Goal: Transaction & Acquisition: Purchase product/service

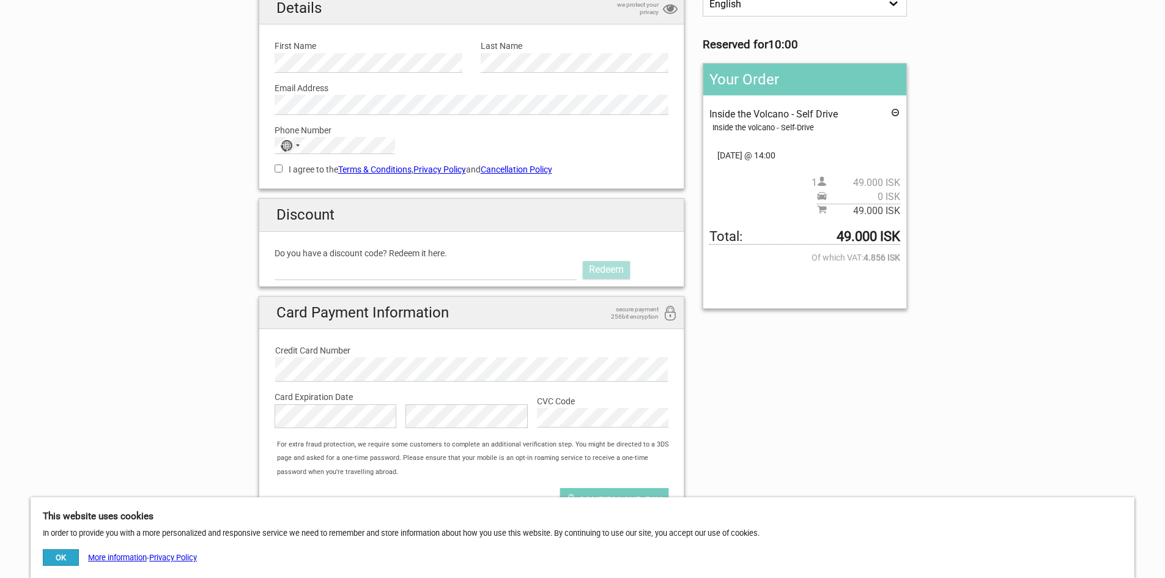
scroll to position [122, 0]
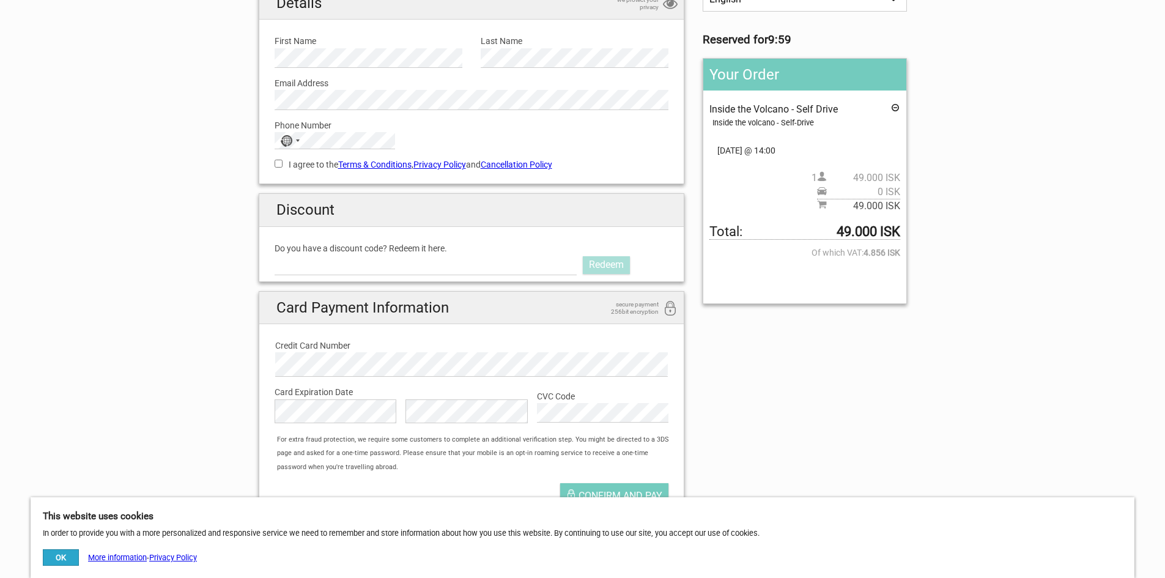
click at [348, 251] on label "Do you have a discount code? Redeem it here." at bounding box center [471, 247] width 394 height 13
click at [348, 255] on input "Do you have a discount code? Redeem it here." at bounding box center [425, 265] width 303 height 20
paste input "AURORAPASS2025"
type input "AURORAPASS2025"
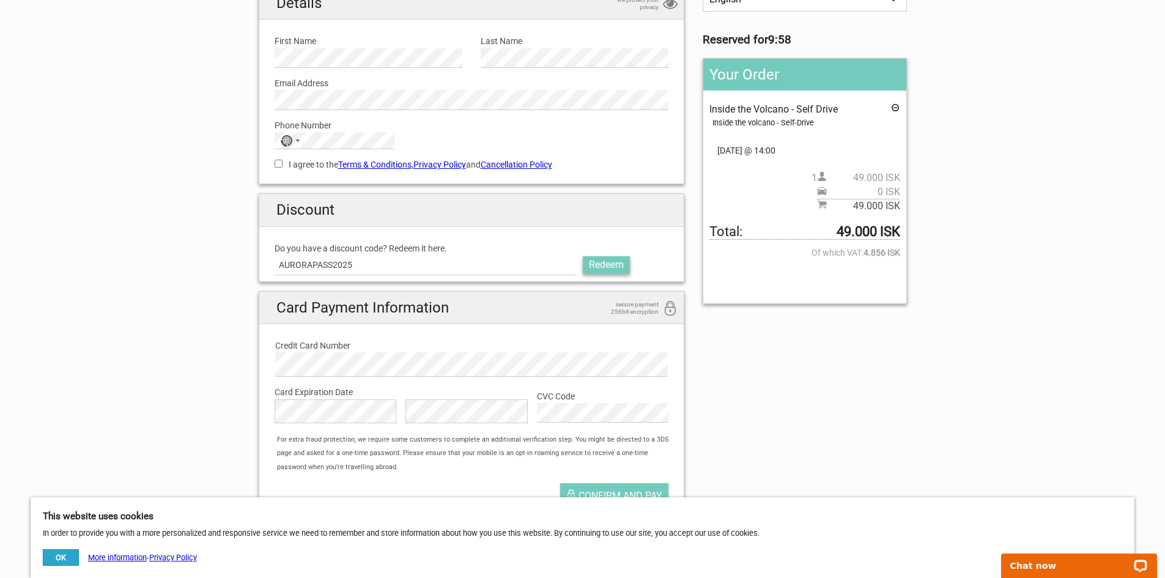
click at [605, 267] on link "Redeem" at bounding box center [606, 264] width 47 height 17
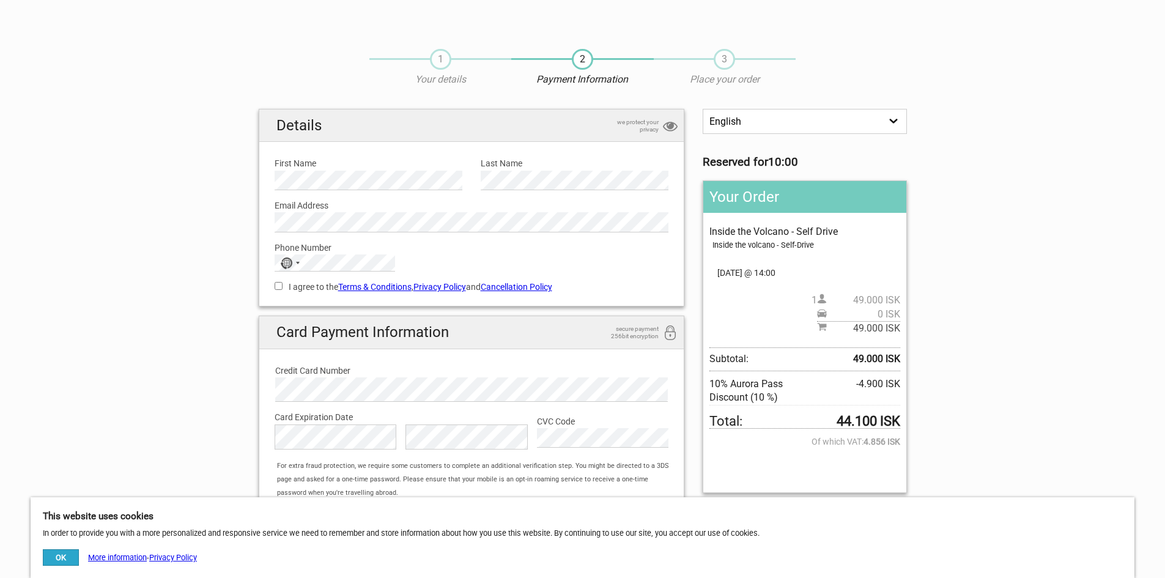
scroll to position [122, 0]
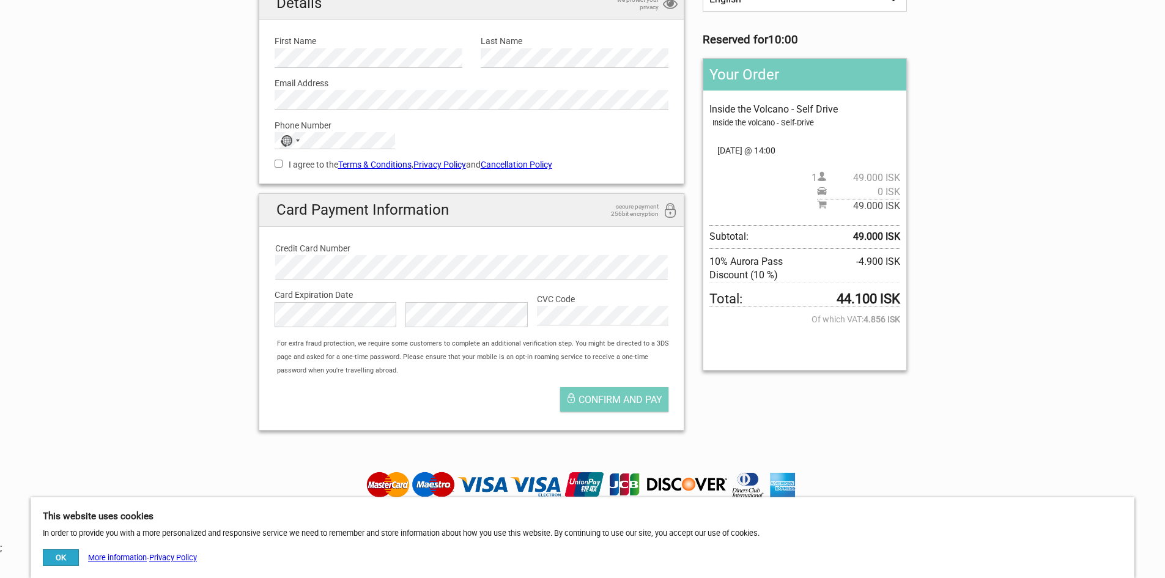
click at [174, 251] on section "1 Your details 2 Payment Information 3 Place your order English Español Deutsch…" at bounding box center [582, 177] width 1165 height 526
click at [828, 441] on div "1 Your details 2 Payment Information 3 Place your order English Español Deutsch…" at bounding box center [582, 234] width 1165 height 640
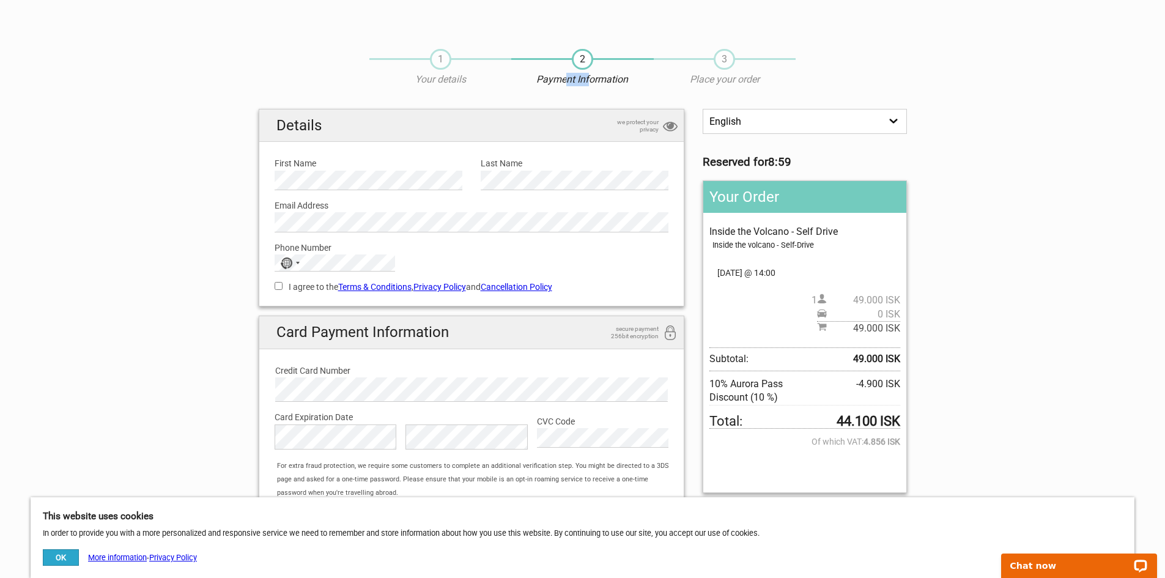
drag, startPoint x: 564, startPoint y: 83, endPoint x: 589, endPoint y: 79, distance: 25.3
click at [589, 79] on p "Payment Information" at bounding box center [582, 79] width 142 height 13
click at [603, 86] on p "Payment Information" at bounding box center [582, 79] width 142 height 13
click at [755, 129] on select "English Español Deutsch" at bounding box center [804, 121] width 204 height 25
click at [1036, 153] on section "1 Your details 2 Payment Information 3 Place your order English Español Deutsch…" at bounding box center [582, 300] width 1165 height 526
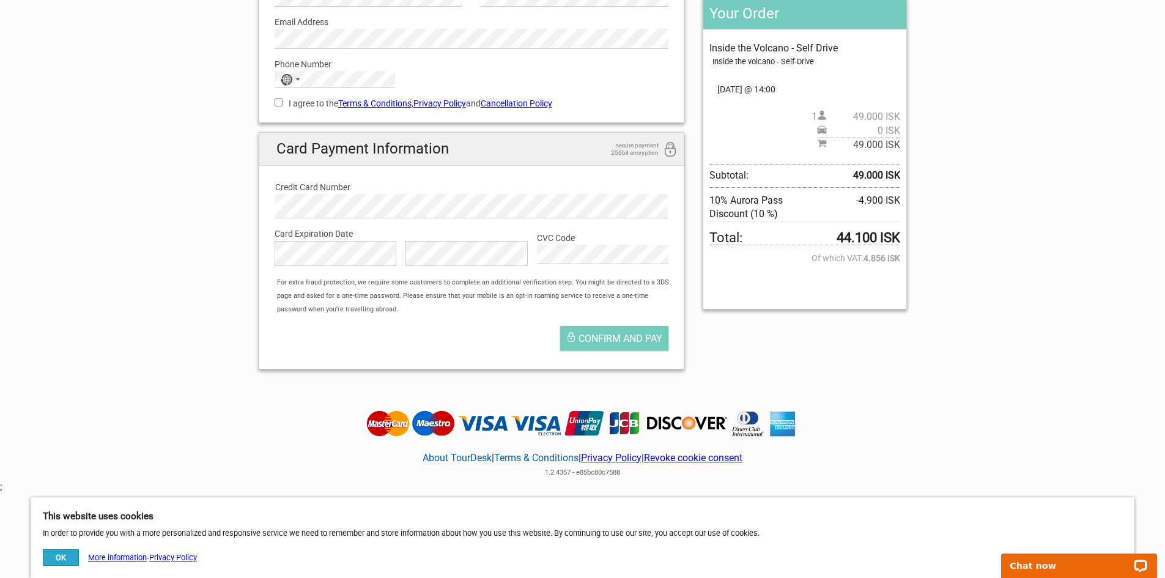
click at [95, 207] on section "1 Your details 2 Payment Information 3 Place your order English Español Deutsch…" at bounding box center [582, 116] width 1165 height 526
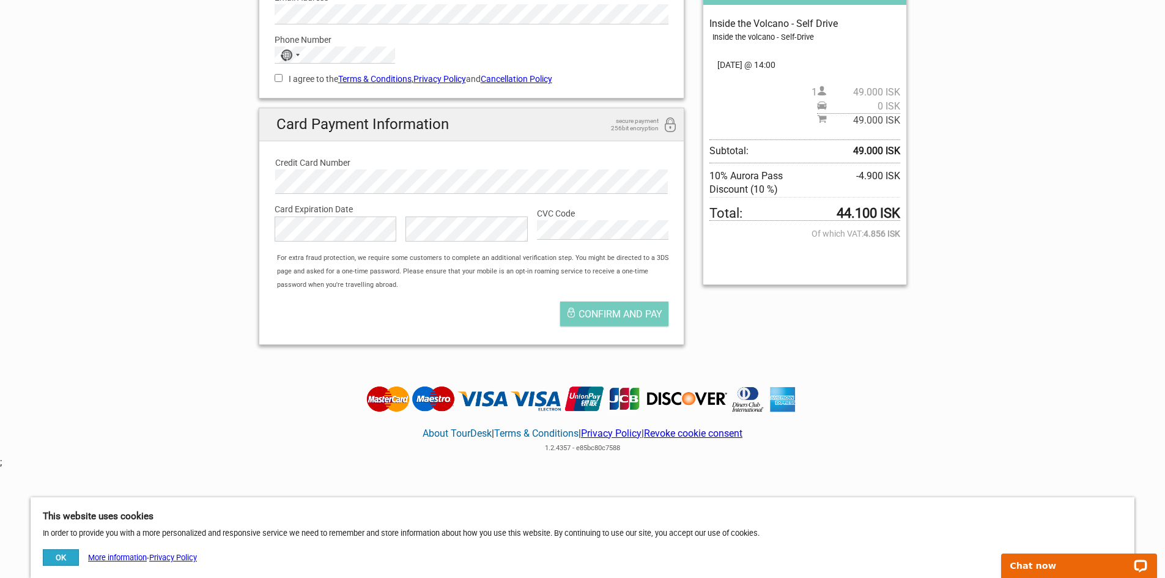
scroll to position [221, 0]
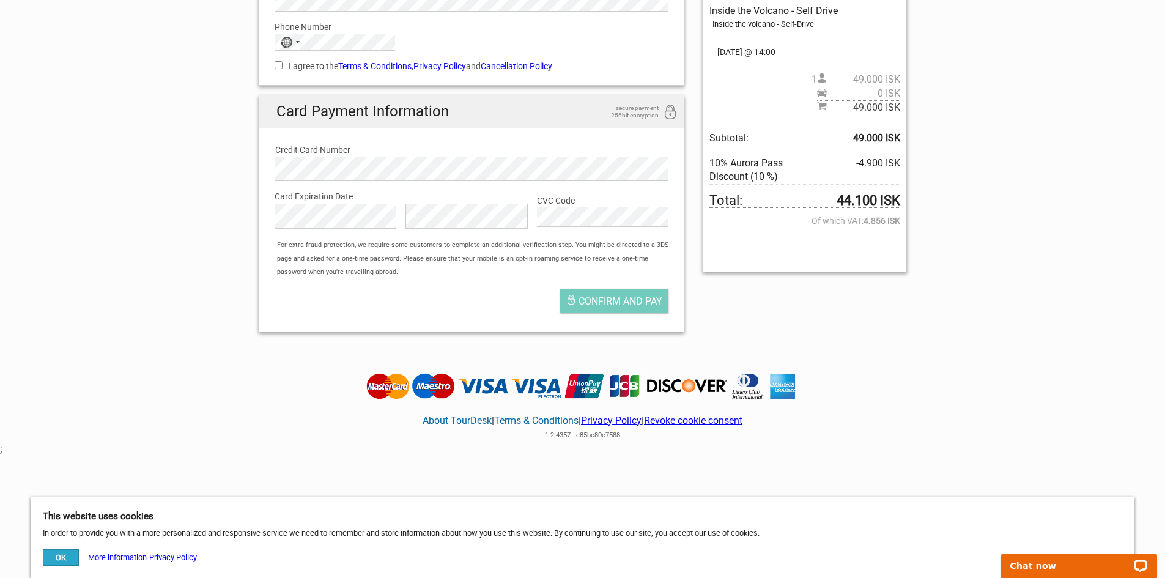
click at [198, 223] on section "1 Your details 2 Payment Information 3 Place your order English Español Deutsch…" at bounding box center [582, 79] width 1165 height 526
click at [1033, 283] on section "1 Your details 2 Payment Information 3 Place your order English Español Deutsch…" at bounding box center [582, 79] width 1165 height 526
drag, startPoint x: 863, startPoint y: 219, endPoint x: 995, endPoint y: 231, distance: 133.2
click at [959, 229] on section "1 Your details 2 Payment Information 3 Place your order English Español Deutsch…" at bounding box center [582, 79] width 1165 height 526
click at [995, 231] on section "1 Your details 2 Payment Information 3 Place your order English Español Deutsch…" at bounding box center [582, 79] width 1165 height 526
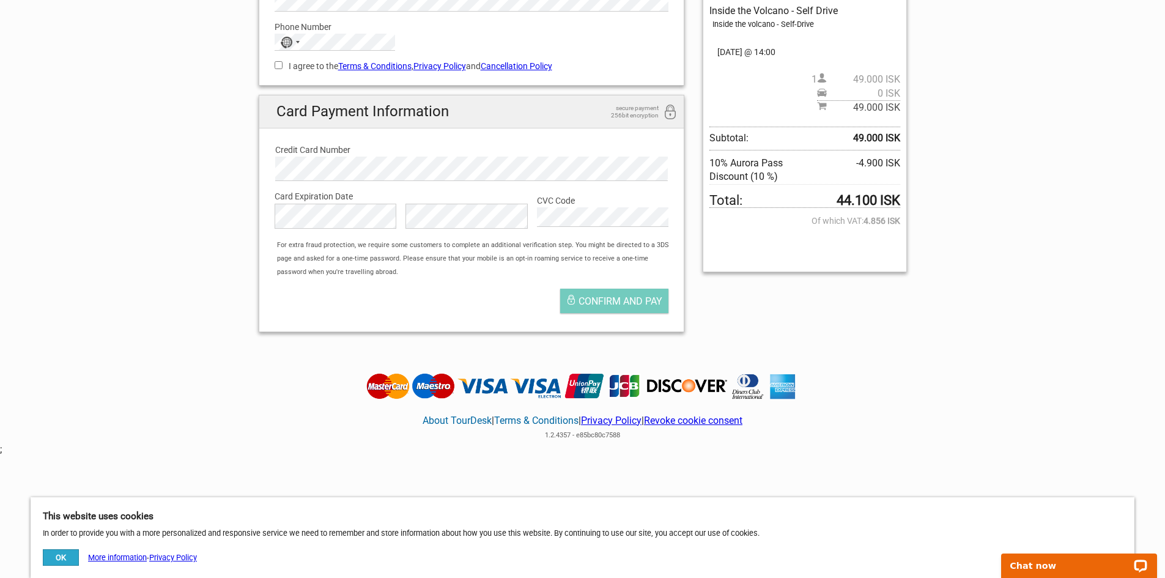
click at [1036, 230] on section "1 Your details 2 Payment Information 3 Place your order English Español Deutsch…" at bounding box center [582, 79] width 1165 height 526
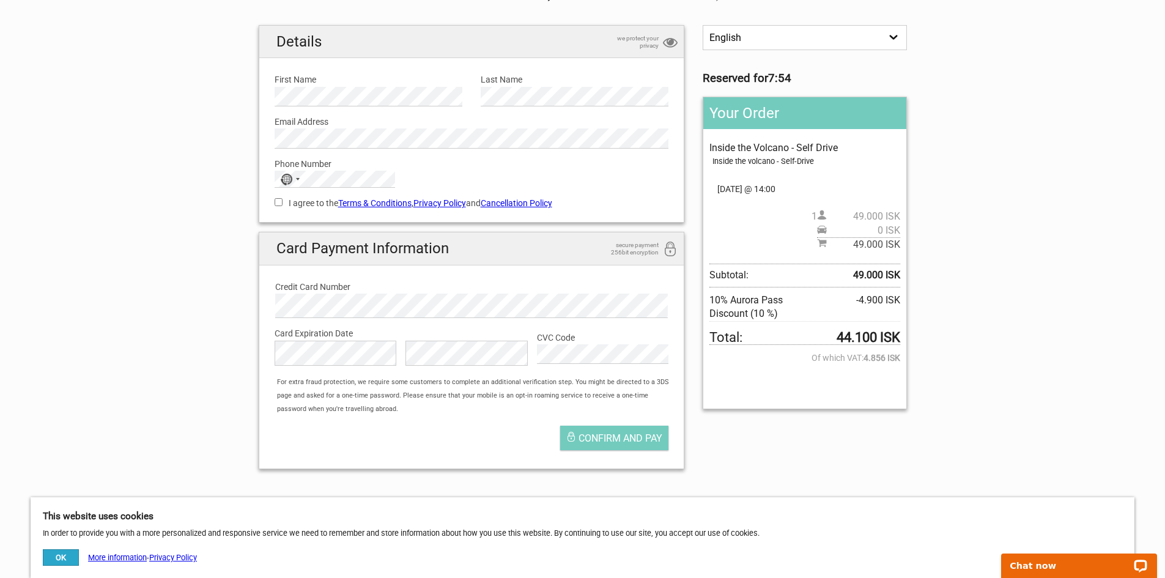
scroll to position [0, 0]
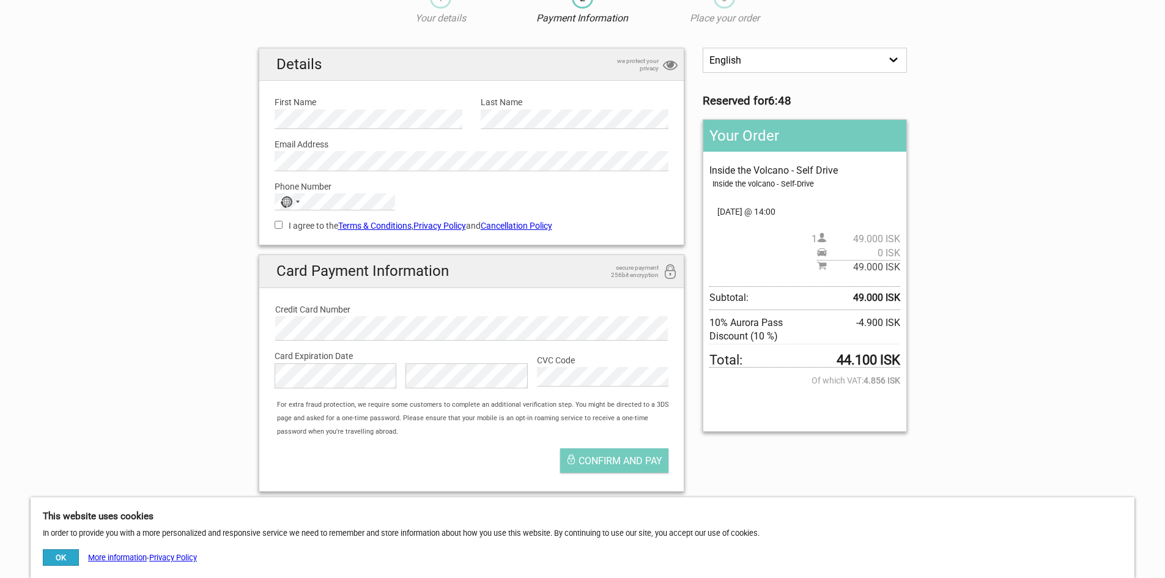
click at [163, 241] on section "1 Your details 2 Payment Information 3 Place your order English Español Deutsch…" at bounding box center [582, 239] width 1165 height 526
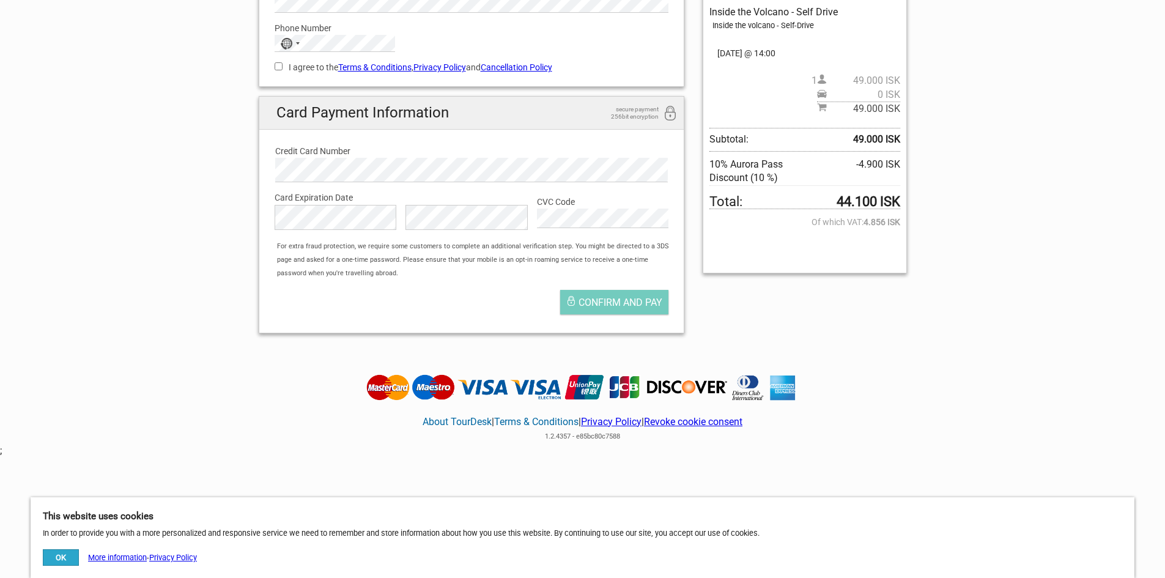
scroll to position [221, 0]
click at [425, 387] on img at bounding box center [582, 386] width 438 height 28
click at [70, 558] on button "OK" at bounding box center [61, 557] width 36 height 17
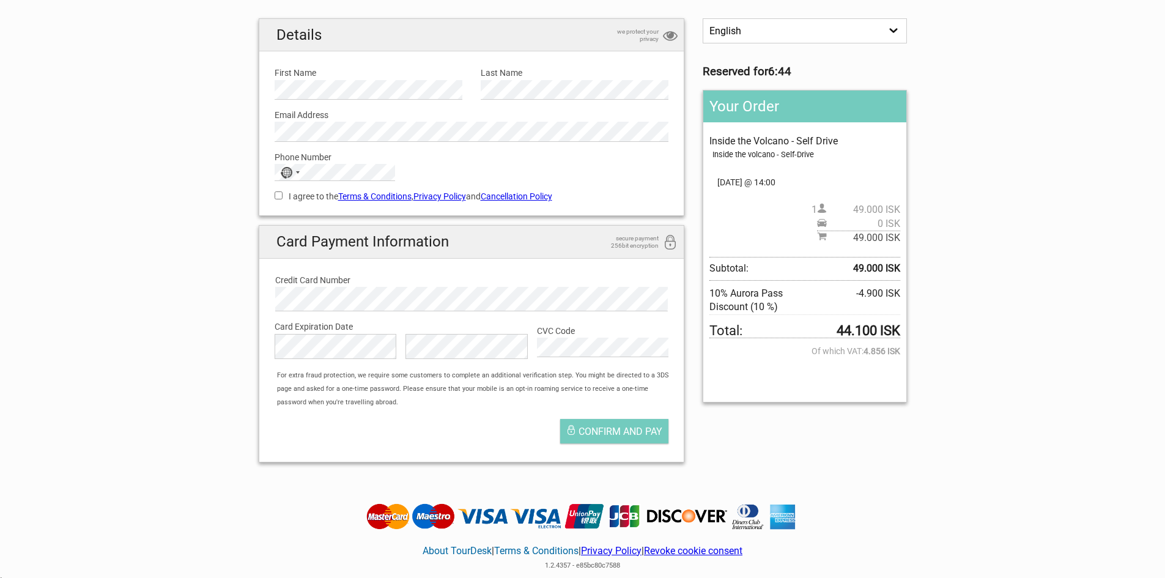
scroll to position [0, 0]
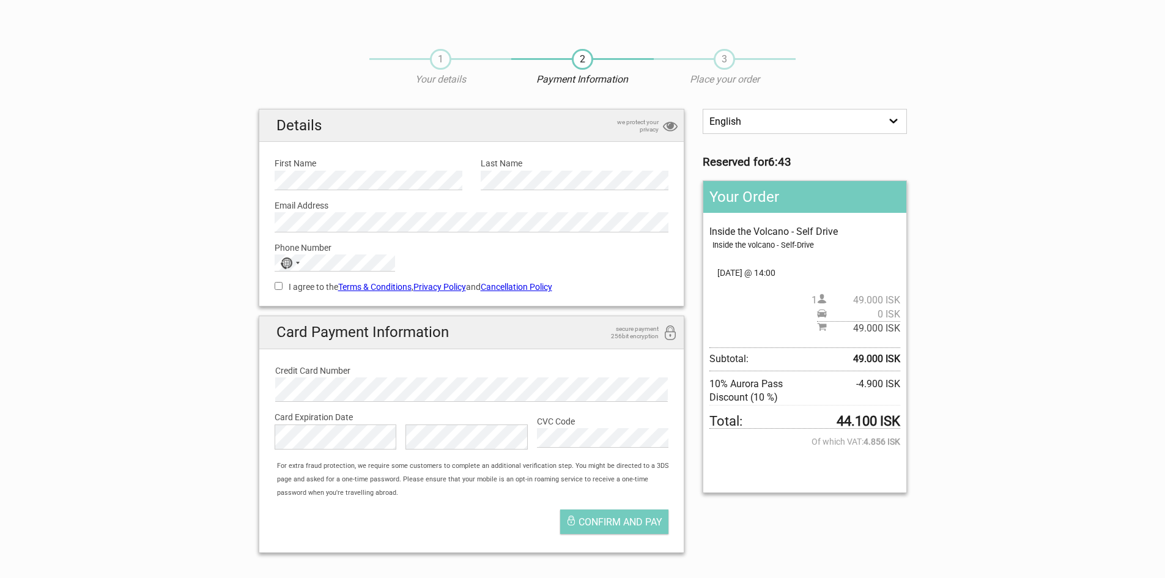
click at [111, 277] on section "1 Your details 2 Payment Information 3 Place your order English Español Deutsch…" at bounding box center [582, 300] width 1165 height 526
